Goal: Task Accomplishment & Management: Manage account settings

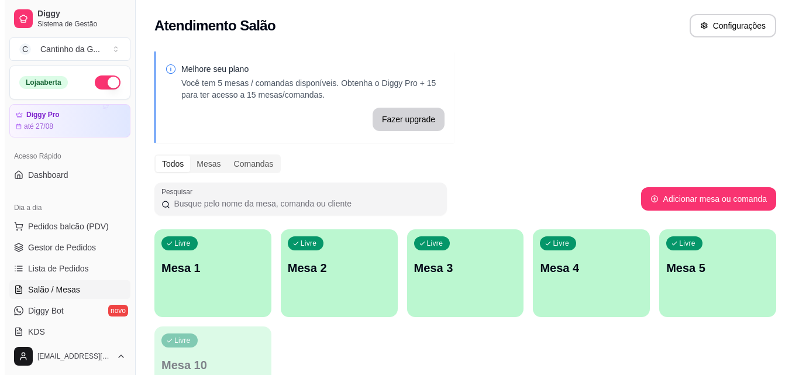
scroll to position [58, 0]
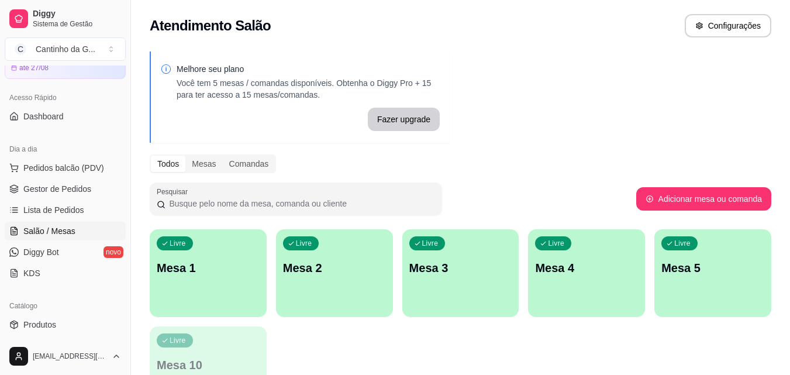
click at [211, 265] on p "Mesa 1" at bounding box center [208, 268] width 103 height 16
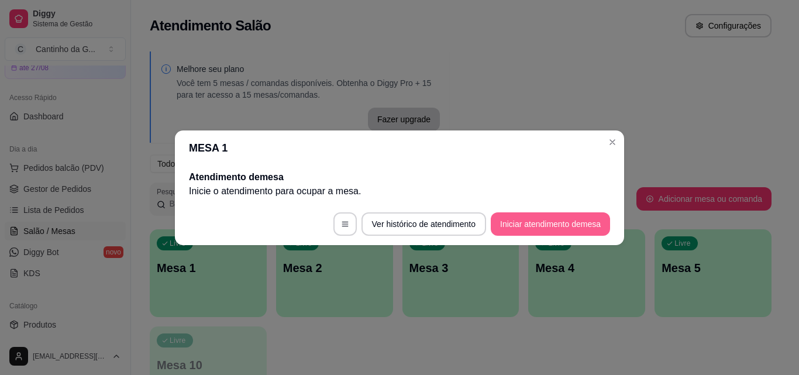
click at [554, 226] on button "Iniciar atendimento de mesa" at bounding box center [550, 223] width 119 height 23
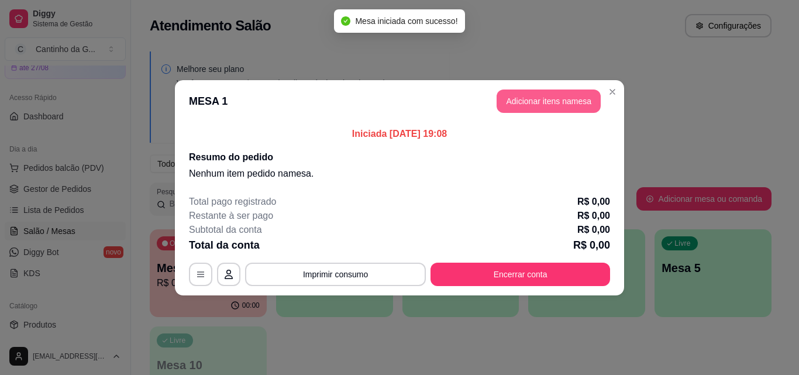
click at [559, 104] on button "Adicionar itens na mesa" at bounding box center [549, 100] width 104 height 23
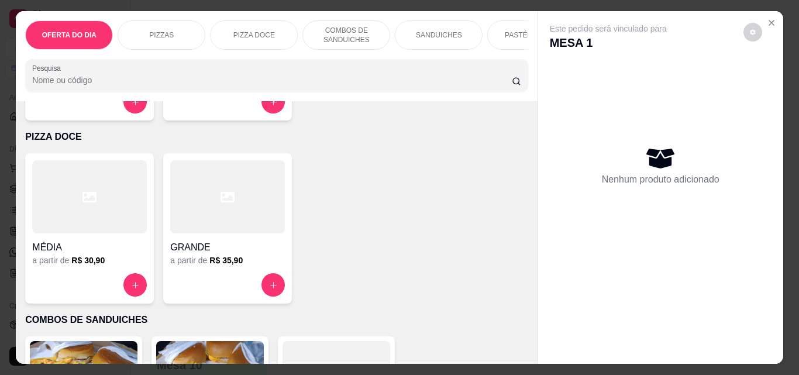
scroll to position [292, 0]
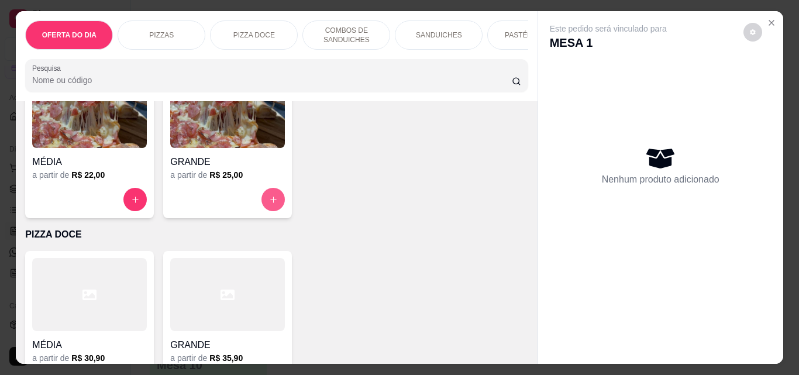
click at [270, 203] on icon "increase-product-quantity" at bounding box center [273, 200] width 6 height 6
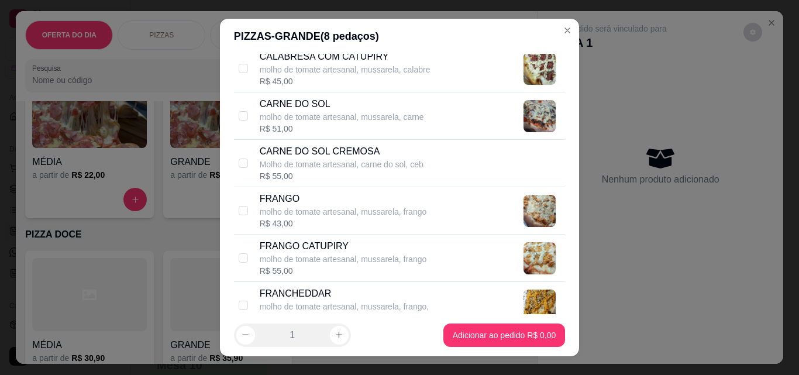
scroll to position [702, 0]
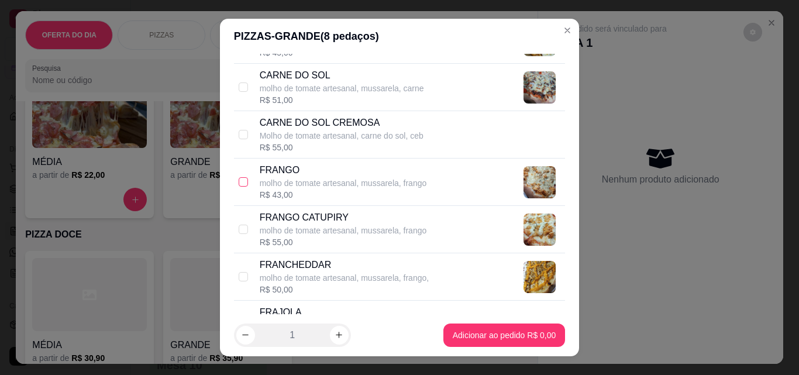
click at [240, 181] on input "checkbox" at bounding box center [243, 181] width 9 height 9
checkbox input "true"
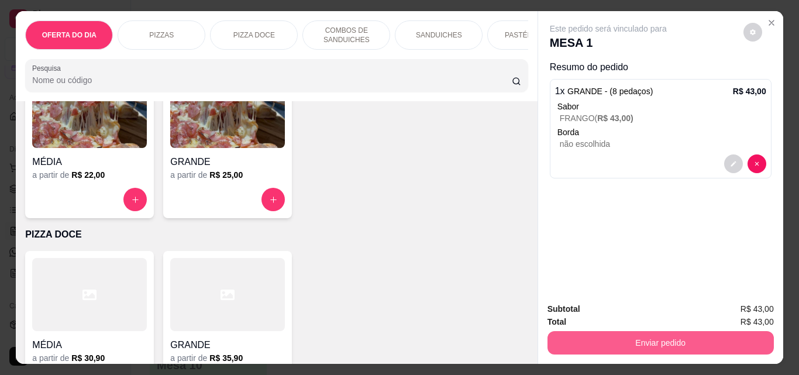
click at [615, 335] on button "Enviar pedido" at bounding box center [660, 342] width 226 height 23
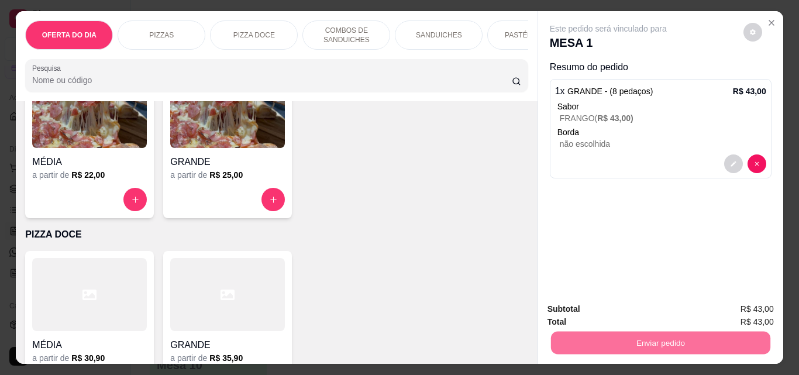
click at [630, 315] on button "Não registrar e enviar pedido" at bounding box center [622, 309] width 122 height 22
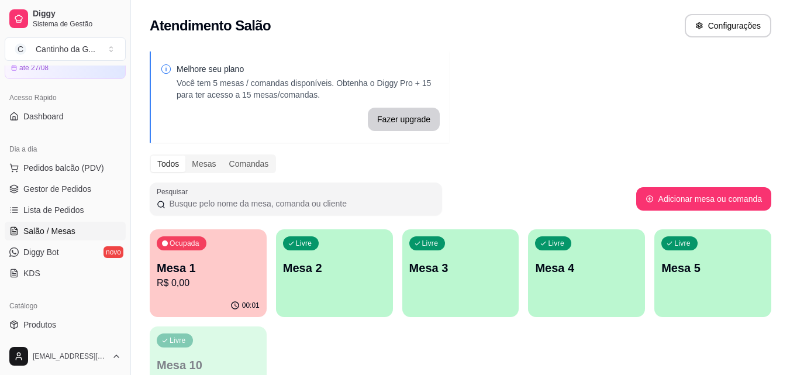
click at [226, 293] on div "Ocupada Mesa 1 R$ 0,00" at bounding box center [208, 261] width 117 height 65
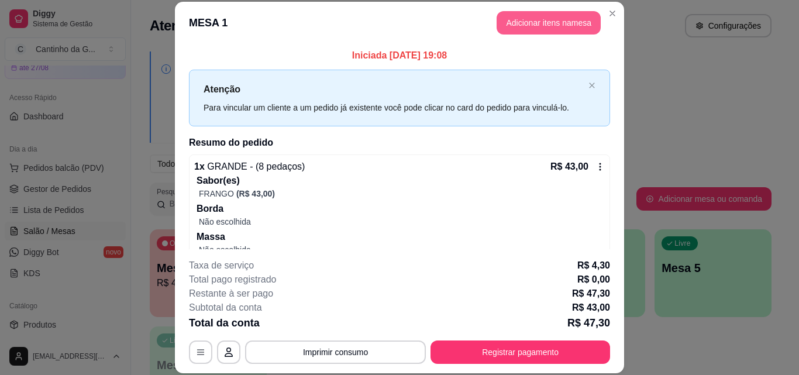
click at [544, 31] on button "Adicionar itens na mesa" at bounding box center [549, 22] width 104 height 23
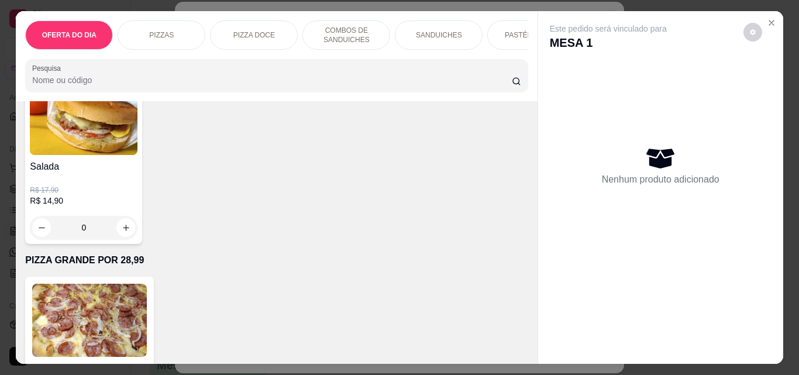
scroll to position [2983, 0]
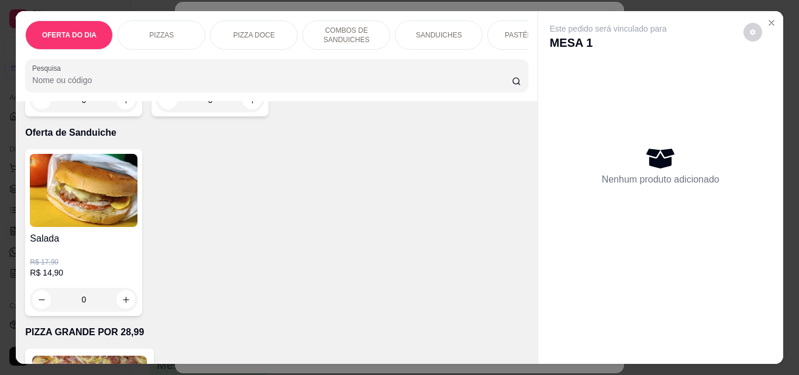
type input "1"
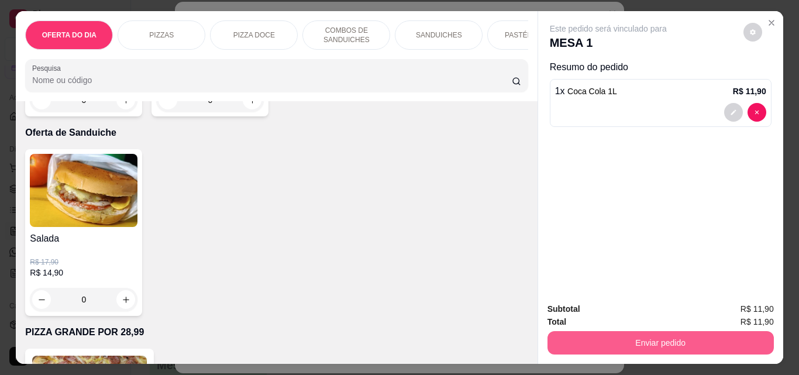
click at [623, 335] on button "Enviar pedido" at bounding box center [660, 342] width 226 height 23
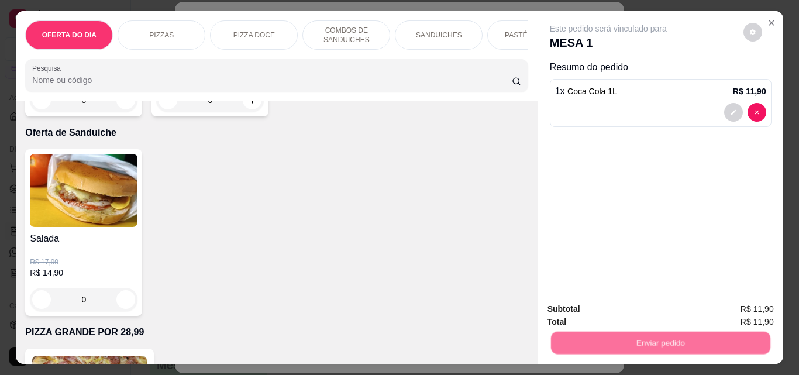
click at [627, 308] on button "Não registrar e enviar pedido" at bounding box center [622, 309] width 122 height 22
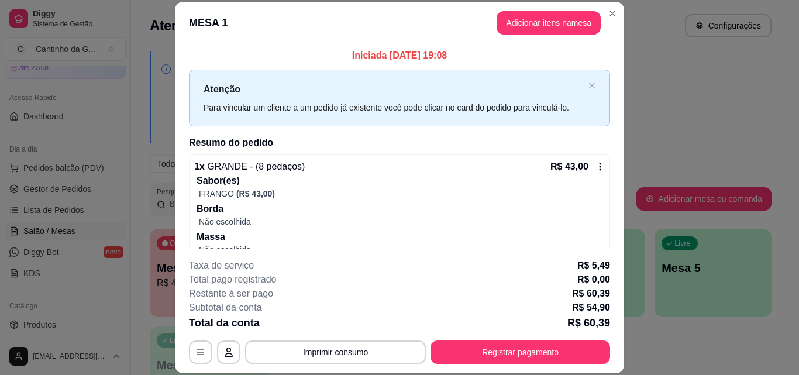
scroll to position [81, 0]
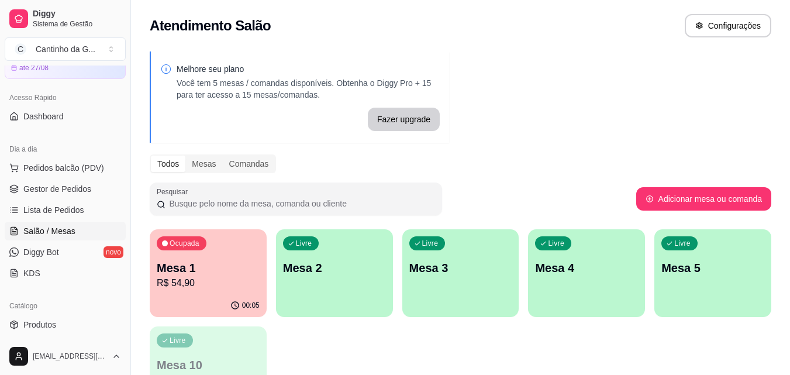
click at [540, 105] on div "Melhore seu plano Você tem 5 mesas / comandas disponíveis. Obtenha o Diggy Pro …" at bounding box center [460, 236] width 659 height 384
click at [242, 294] on div "Ocupada Mesa 1 R$ 54,90" at bounding box center [208, 261] width 117 height 65
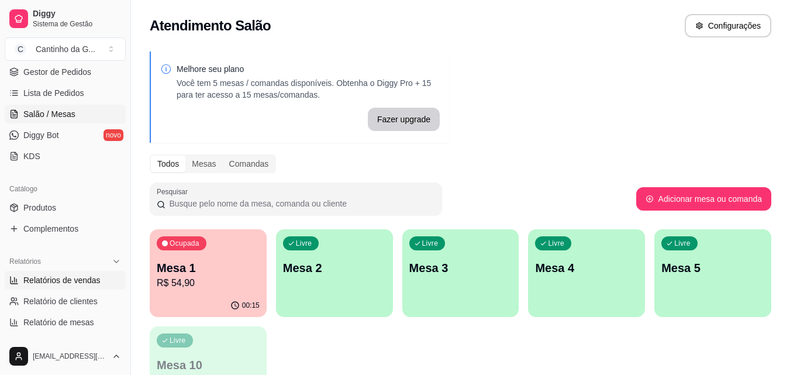
click at [74, 285] on span "Relatórios de vendas" at bounding box center [61, 280] width 77 height 12
select select "ALL"
select select "0"
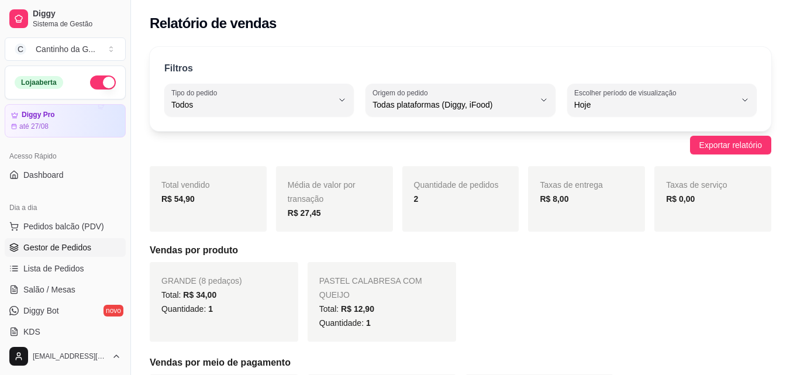
click at [77, 250] on span "Gestor de Pedidos" at bounding box center [57, 248] width 68 height 12
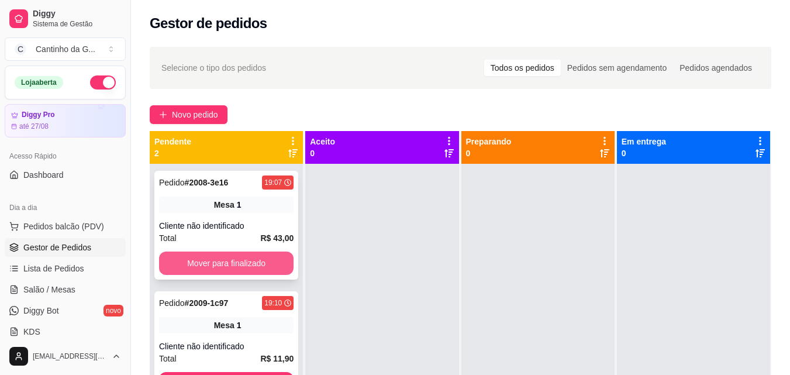
click at [237, 260] on button "Mover para finalizado" at bounding box center [226, 262] width 135 height 23
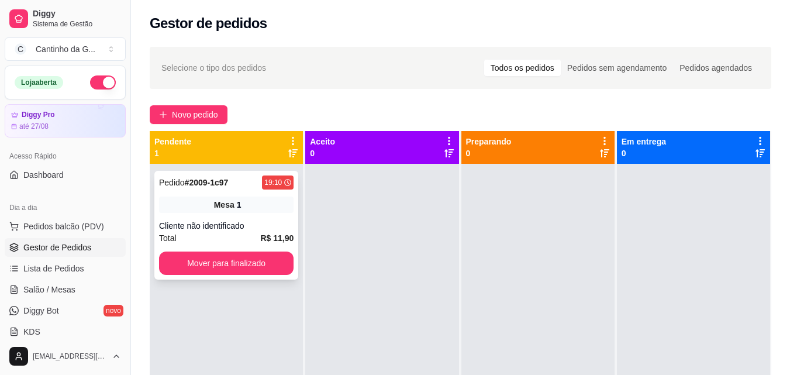
click at [253, 271] on button "Mover para finalizado" at bounding box center [226, 262] width 135 height 23
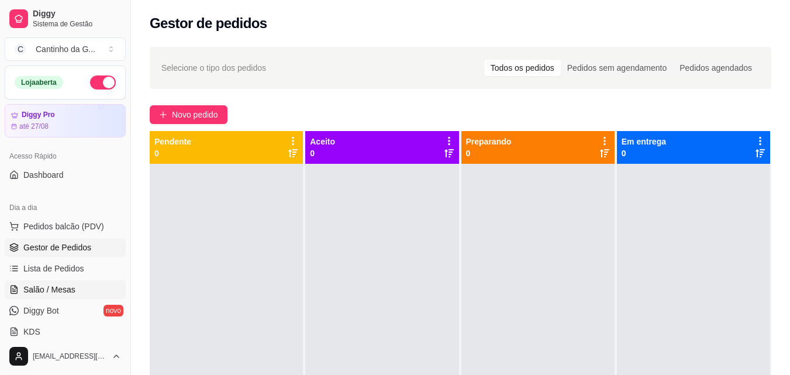
click at [82, 290] on link "Salão / Mesas" at bounding box center [65, 289] width 121 height 19
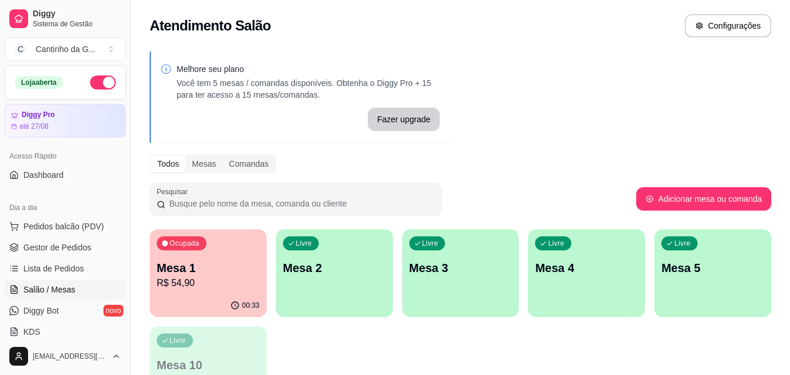
click at [350, 284] on div "Livre Mesa 2" at bounding box center [334, 266] width 117 height 74
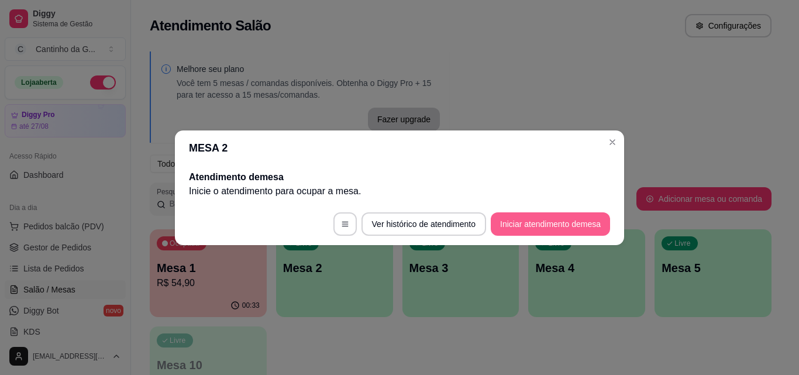
click at [560, 218] on button "Iniciar atendimento de mesa" at bounding box center [550, 223] width 119 height 23
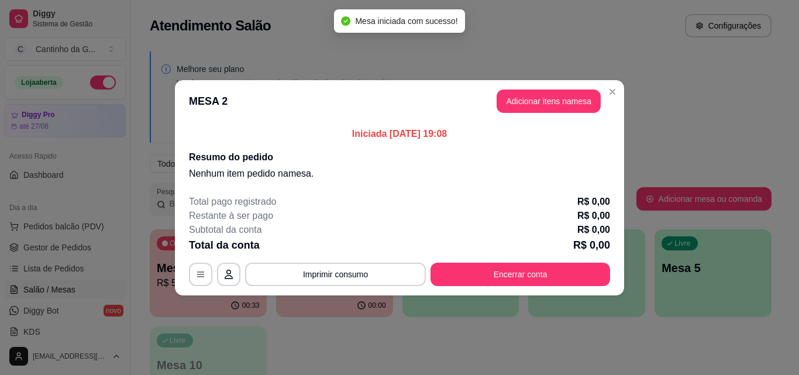
click at [544, 108] on button "Adicionar itens na mesa" at bounding box center [549, 100] width 104 height 23
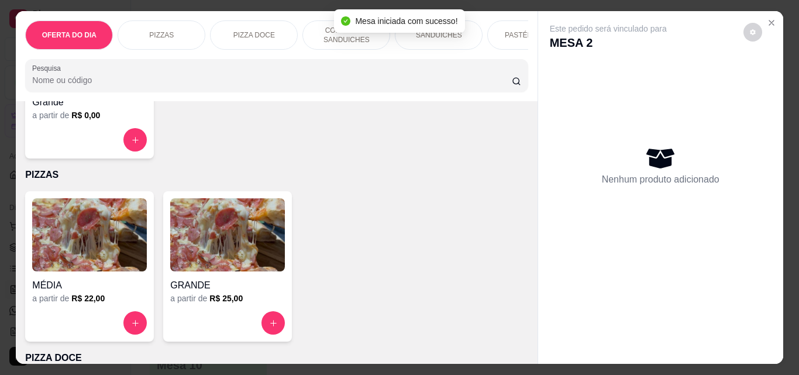
scroll to position [175, 0]
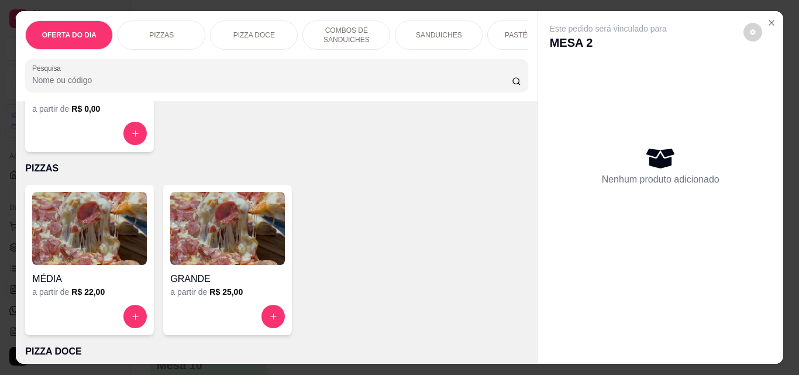
click at [275, 322] on button "increase-product-quantity" at bounding box center [272, 316] width 23 height 23
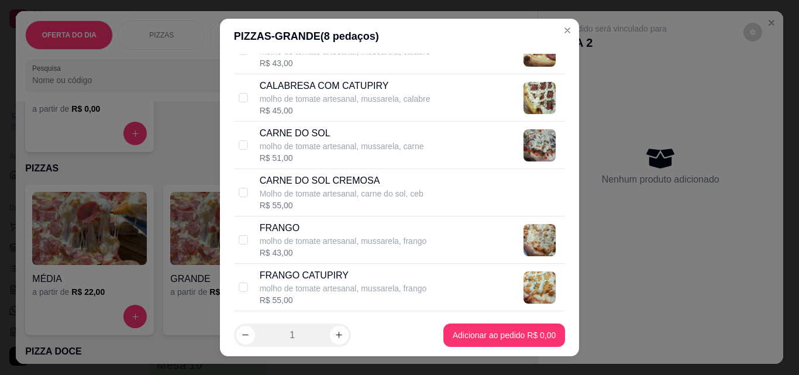
scroll to position [643, 0]
click at [239, 190] on input "checkbox" at bounding box center [243, 192] width 9 height 9
checkbox input "true"
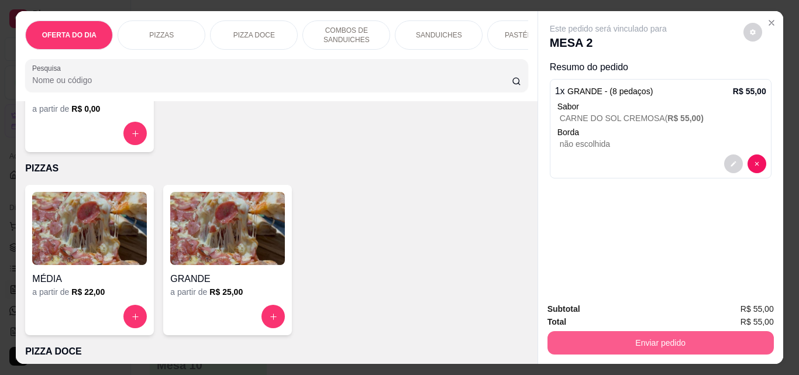
click at [593, 342] on button "Enviar pedido" at bounding box center [660, 342] width 226 height 23
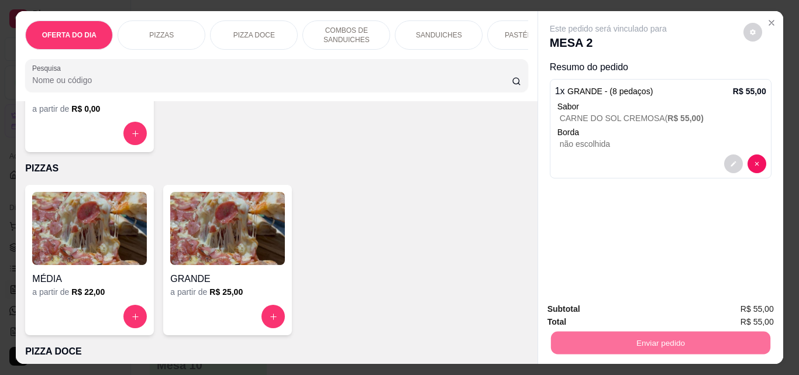
click at [584, 309] on button "Não registrar e enviar pedido" at bounding box center [622, 309] width 122 height 22
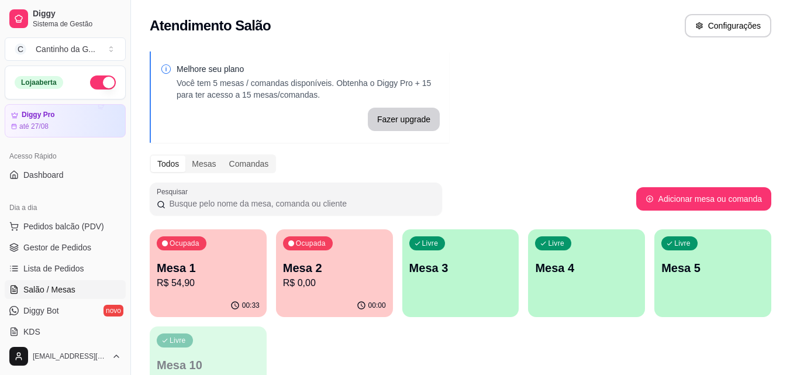
click at [225, 276] on p "R$ 54,90" at bounding box center [208, 283] width 103 height 14
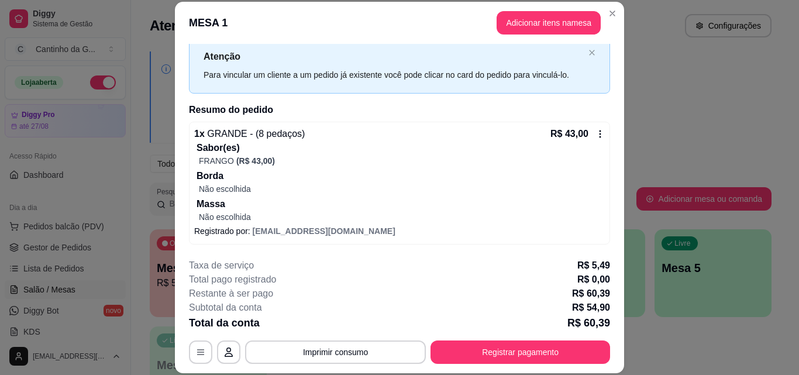
scroll to position [58, 0]
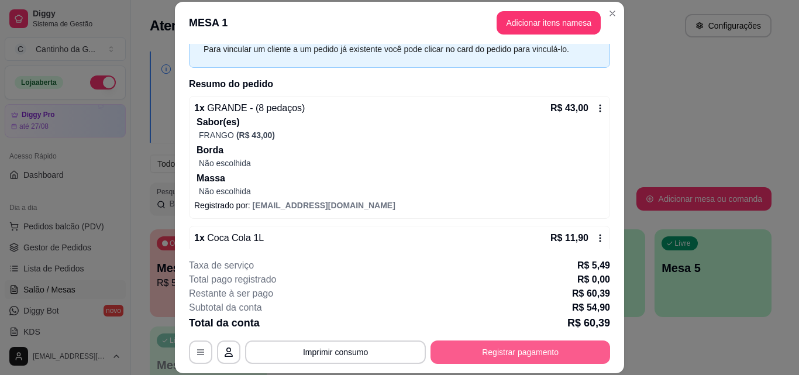
click at [490, 357] on button "Registrar pagamento" at bounding box center [520, 351] width 180 height 23
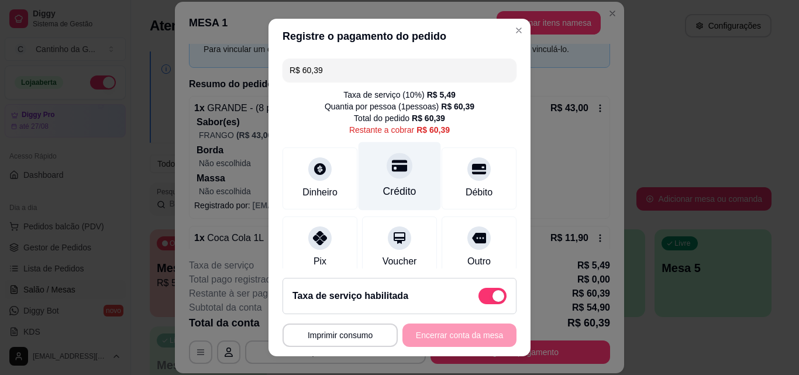
click at [409, 190] on div "Crédito" at bounding box center [400, 176] width 82 height 68
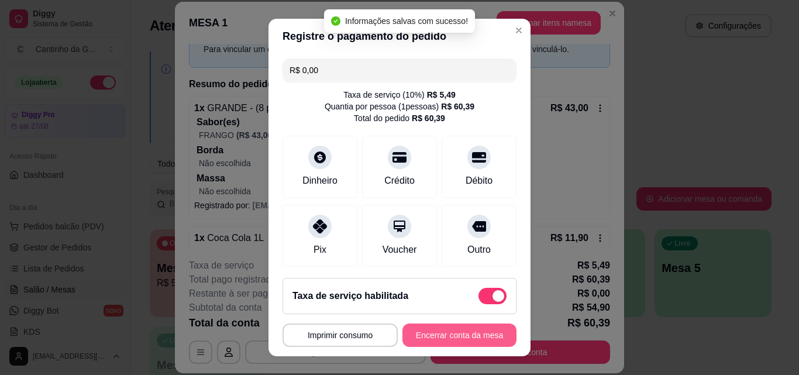
type input "R$ 0,00"
click at [465, 339] on button "Encerrar conta da mesa" at bounding box center [459, 335] width 111 height 23
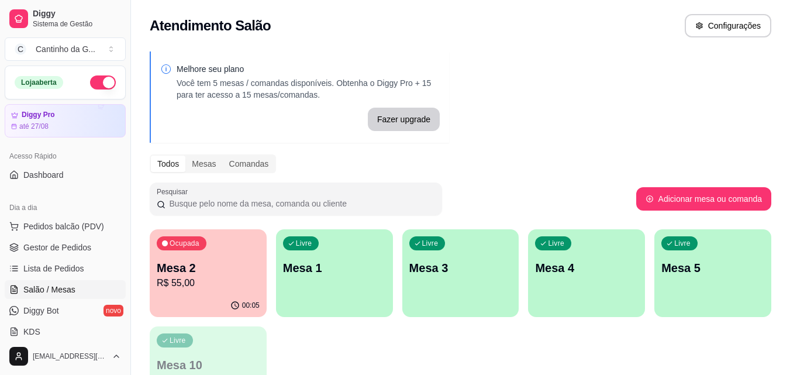
click at [218, 269] on p "Mesa 2" at bounding box center [208, 268] width 103 height 16
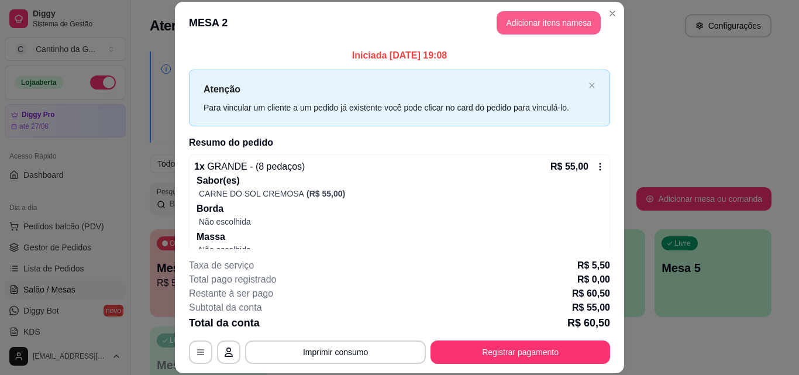
click at [543, 12] on button "Adicionar itens na mesa" at bounding box center [549, 22] width 104 height 23
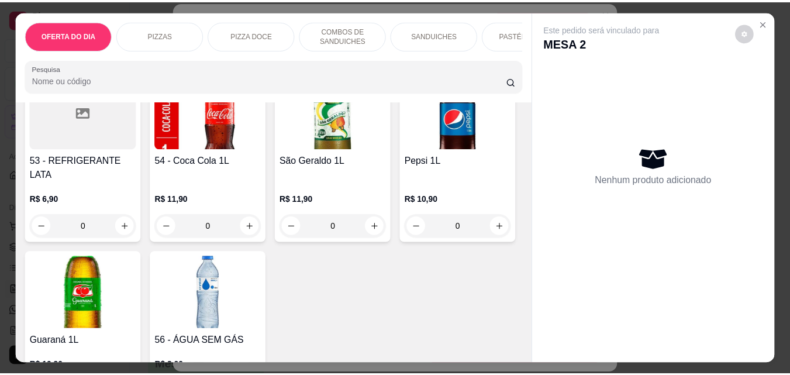
scroll to position [2983, 0]
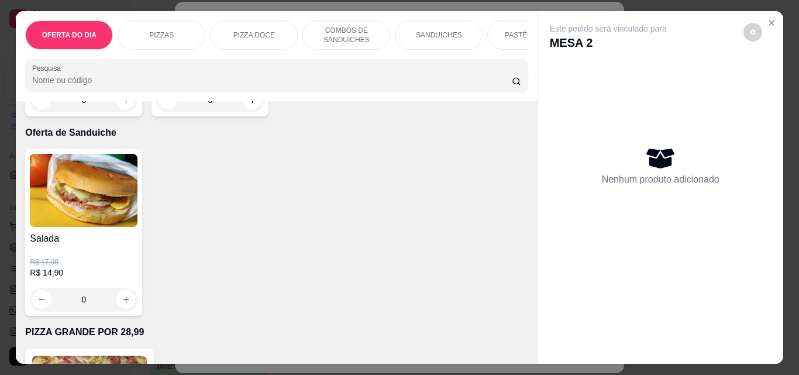
type input "1"
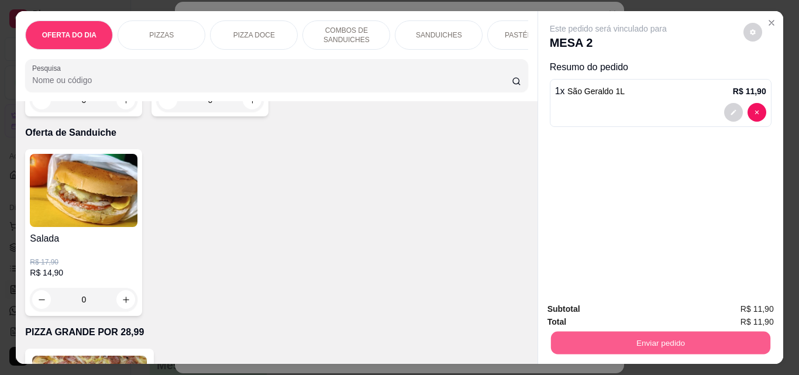
click at [629, 334] on button "Enviar pedido" at bounding box center [659, 342] width 219 height 23
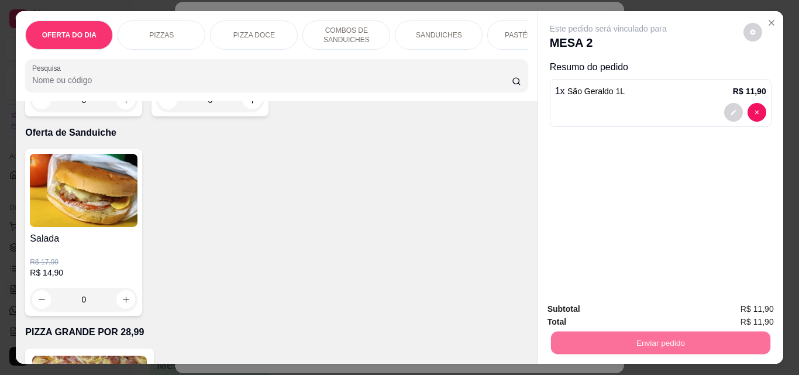
click at [628, 309] on button "Não registrar e enviar pedido" at bounding box center [622, 309] width 122 height 22
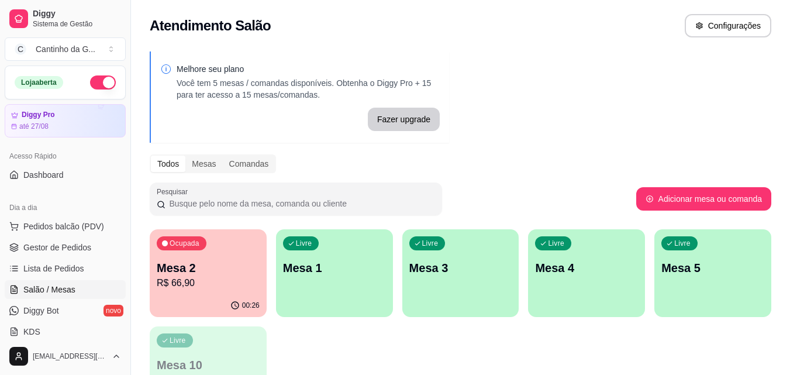
click at [558, 103] on div "Melhore seu plano Você tem 5 mesas / comandas disponíveis. Obtenha o Diggy Pro …" at bounding box center [460, 236] width 659 height 384
click at [533, 168] on div "Todos Mesas Comandas" at bounding box center [461, 163] width 622 height 19
click at [530, 192] on div "Pesquisar" at bounding box center [393, 198] width 487 height 33
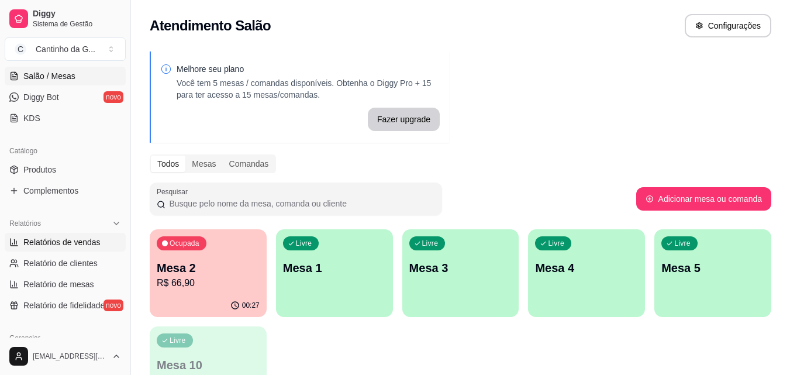
scroll to position [234, 0]
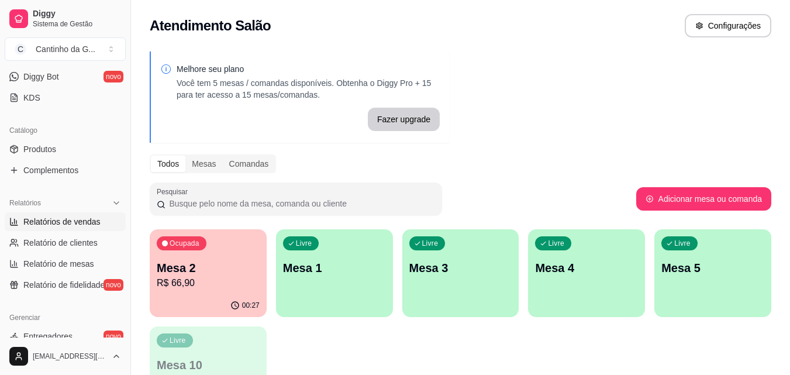
click at [84, 220] on span "Relatórios de vendas" at bounding box center [61, 222] width 77 height 12
select select "ALL"
select select "0"
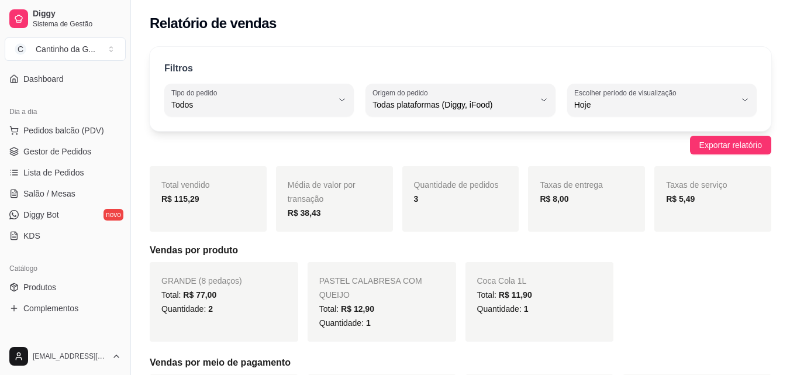
scroll to position [58, 0]
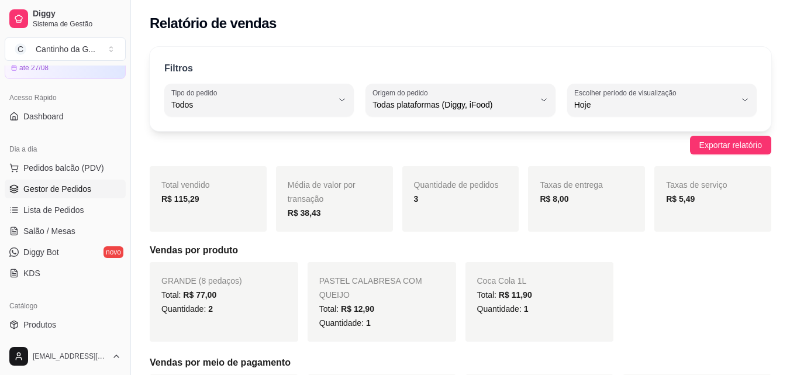
click at [92, 186] on link "Gestor de Pedidos" at bounding box center [65, 189] width 121 height 19
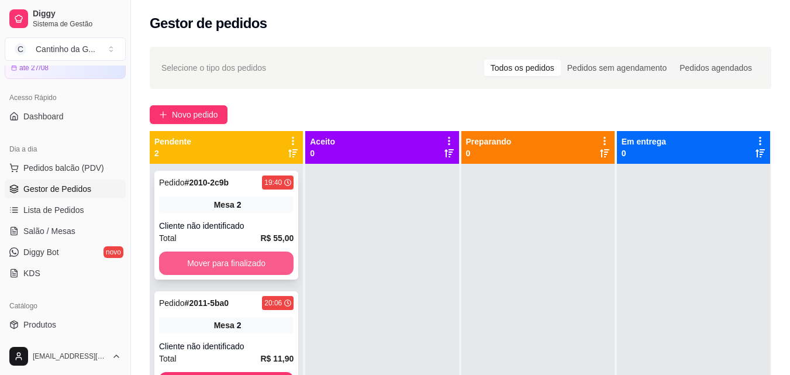
click at [275, 263] on button "Mover para finalizado" at bounding box center [226, 262] width 135 height 23
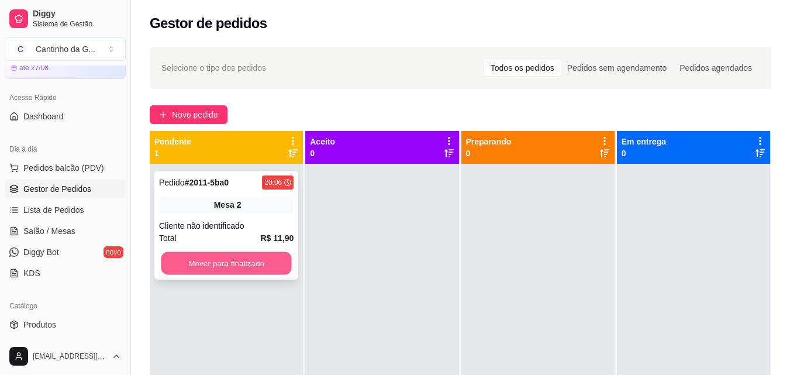
click at [271, 268] on button "Mover para finalizado" at bounding box center [226, 263] width 130 height 23
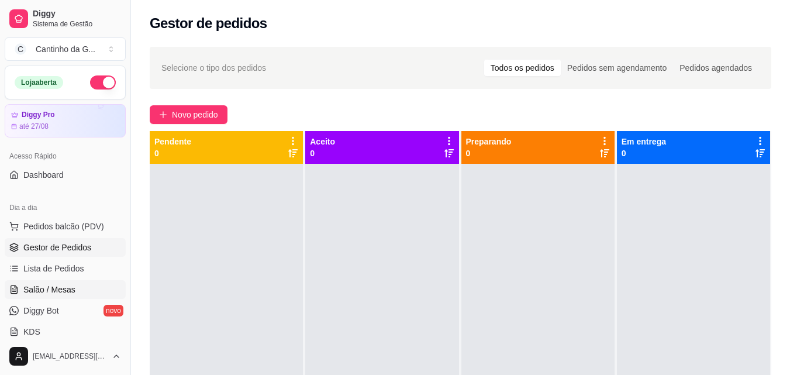
click at [70, 285] on span "Salão / Mesas" at bounding box center [49, 290] width 52 height 12
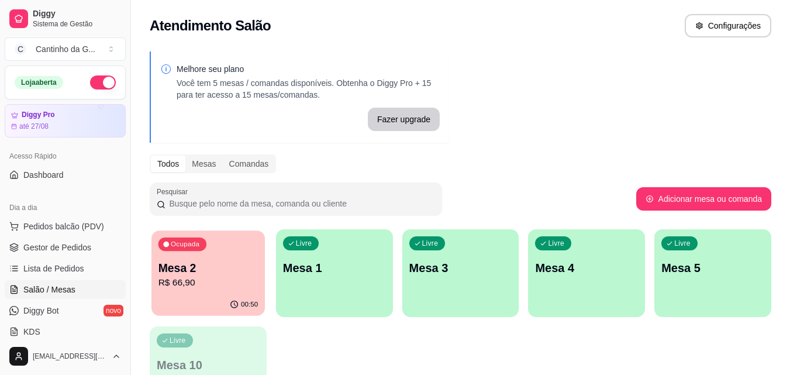
click at [211, 288] on p "R$ 66,90" at bounding box center [208, 282] width 100 height 13
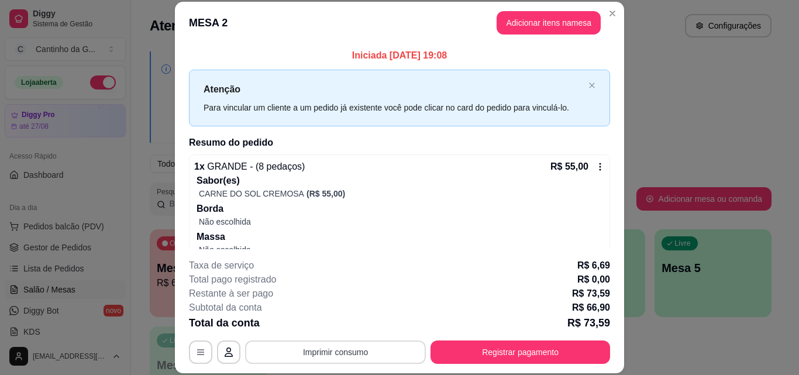
click at [360, 351] on button "Imprimir consumo" at bounding box center [335, 351] width 181 height 23
click at [363, 323] on button "IMPRESSORA" at bounding box center [334, 325] width 85 height 19
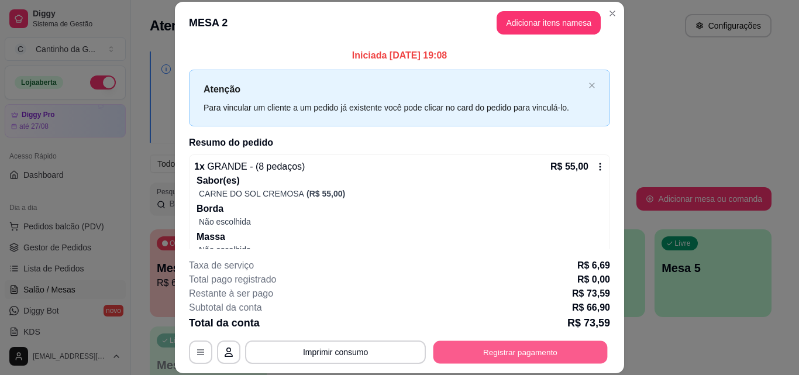
click at [533, 351] on button "Registrar pagamento" at bounding box center [520, 351] width 174 height 23
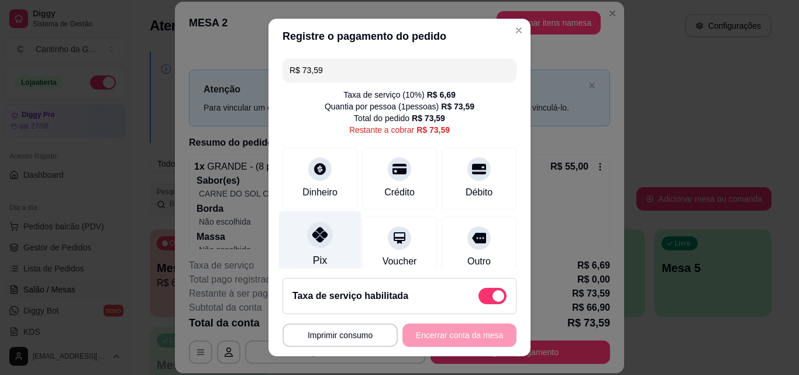
click at [317, 244] on div at bounding box center [320, 235] width 26 height 26
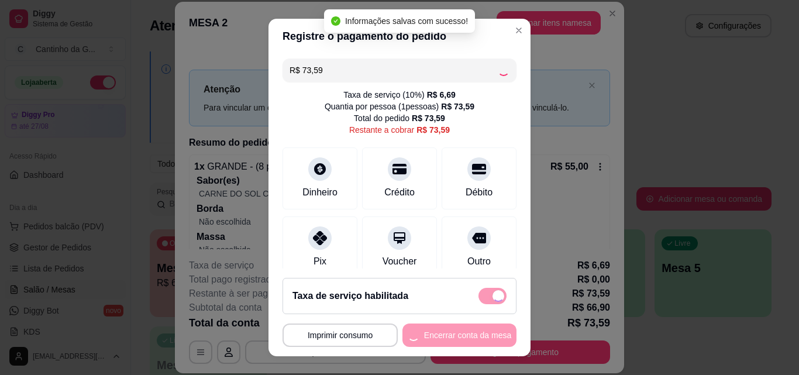
type input "R$ 0,00"
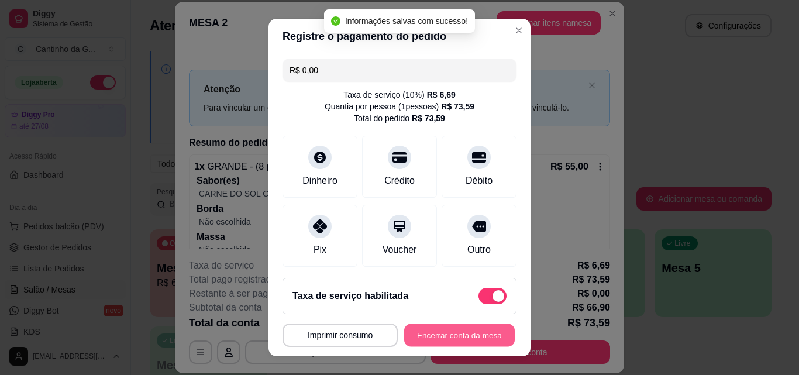
click at [468, 335] on button "Encerrar conta da mesa" at bounding box center [459, 335] width 111 height 23
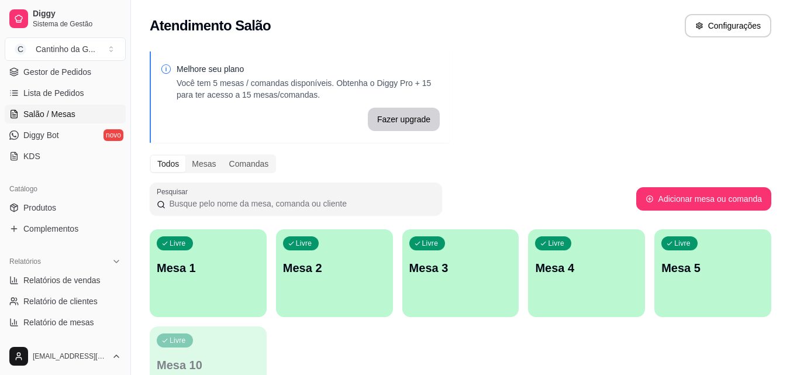
scroll to position [234, 0]
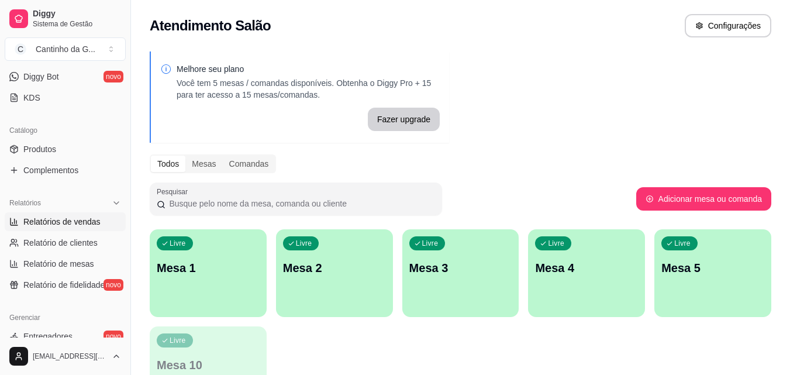
click at [90, 223] on span "Relatórios de vendas" at bounding box center [61, 222] width 77 height 12
select select "ALL"
select select "0"
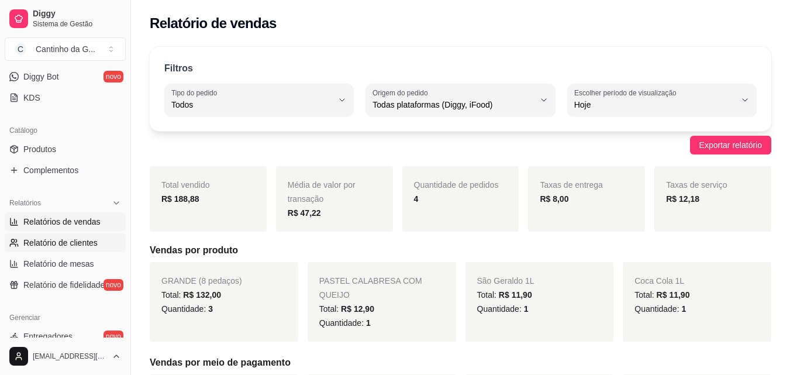
scroll to position [58, 0]
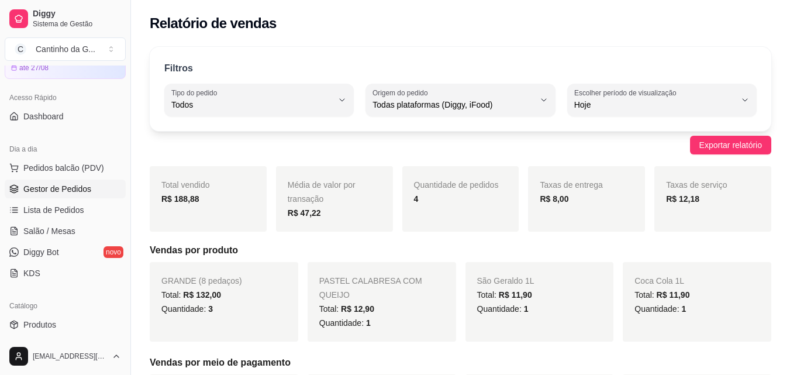
click at [81, 182] on link "Gestor de Pedidos" at bounding box center [65, 189] width 121 height 19
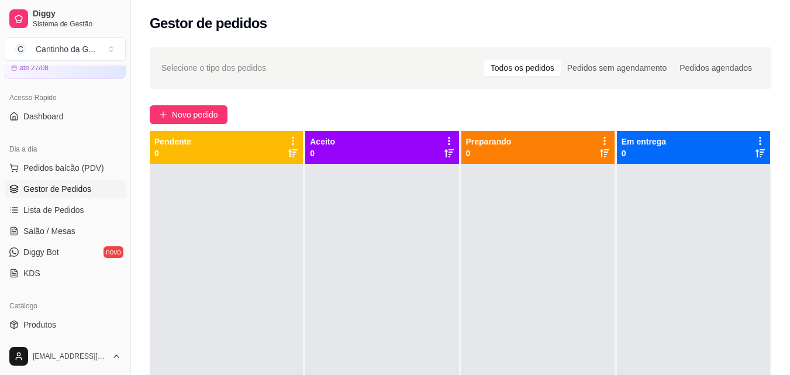
click at [428, 115] on div "Novo pedido" at bounding box center [461, 114] width 622 height 19
